Goal: Information Seeking & Learning: Learn about a topic

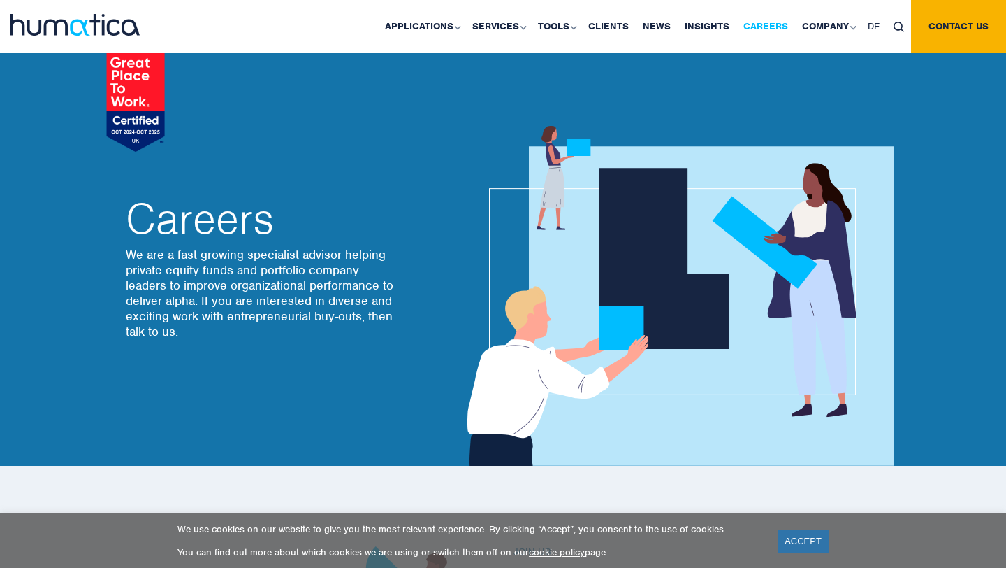
click at [771, 27] on link "Careers" at bounding box center [766, 26] width 59 height 53
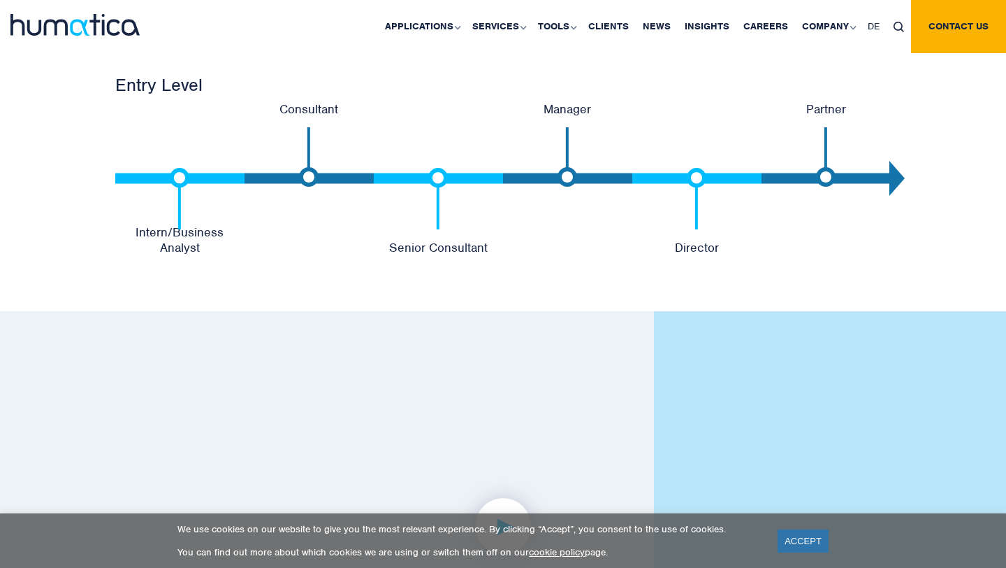
scroll to position [3024, 0]
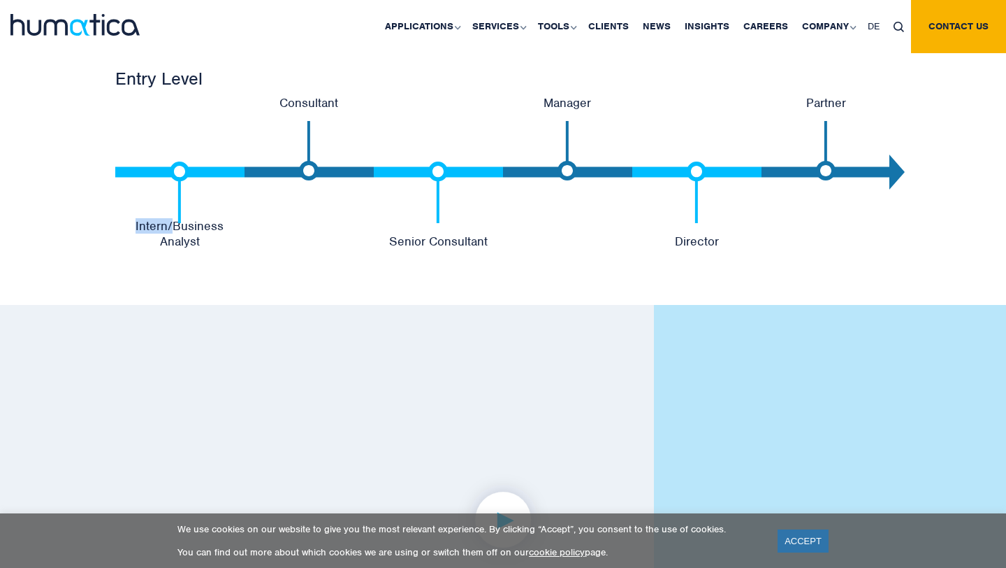
drag, startPoint x: 149, startPoint y: 244, endPoint x: 279, endPoint y: 250, distance: 130.1
click at [279, 250] on div "CAREER PATH Humatica Career Development Path Entry Level Intern/Business Analys…" at bounding box center [503, 120] width 1006 height 369
copy div "Intern/"
click at [319, 117] on li "Consultant" at bounding box center [309, 172] width 129 height 154
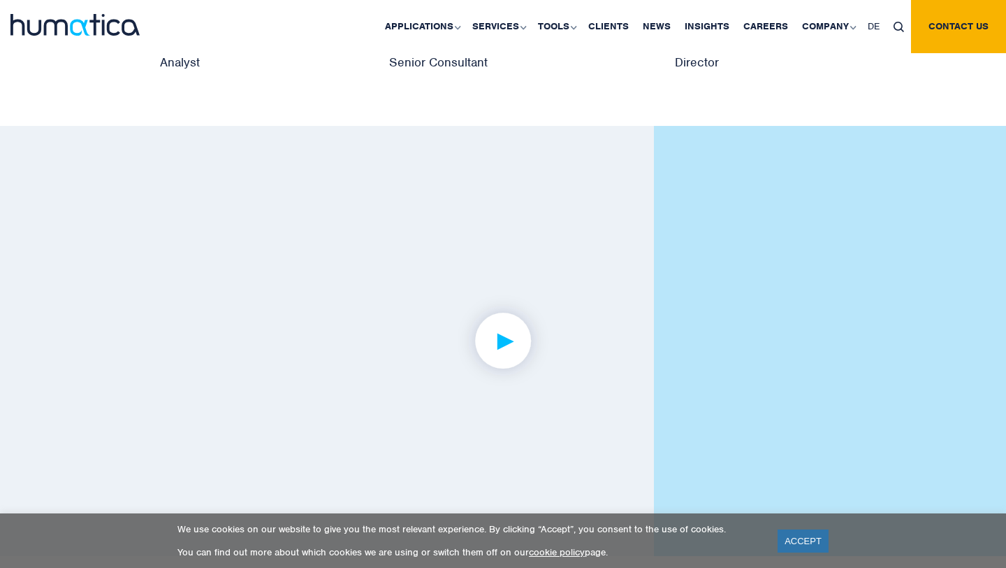
scroll to position [3360, 0]
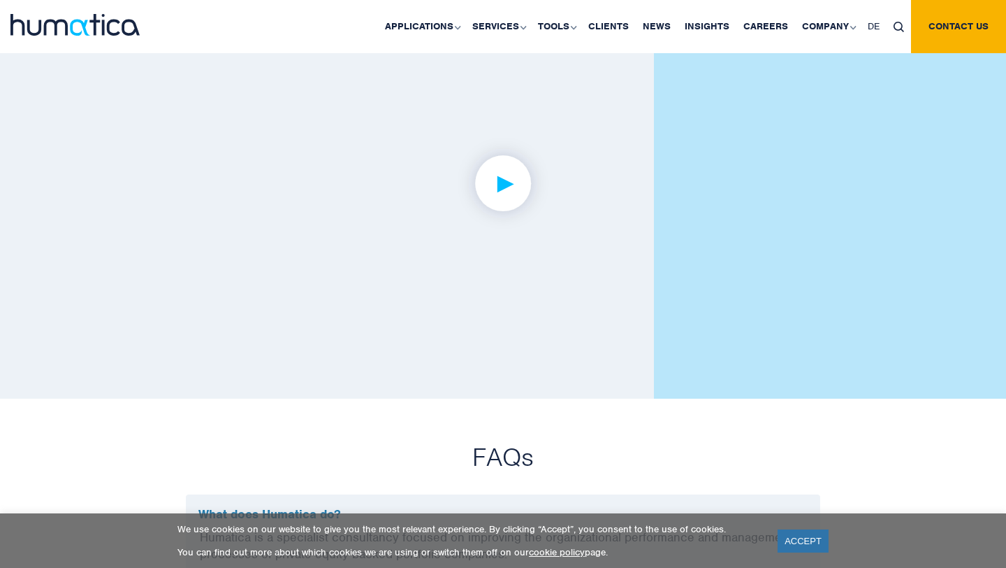
click at [498, 169] on img at bounding box center [503, 183] width 108 height 108
